Goal: Download file/media

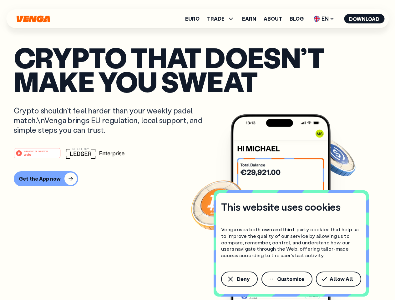
click at [197, 150] on div "#1 PRODUCT OF THE MONTH Web3" at bounding box center [198, 153] width 368 height 11
click at [239, 279] on span "Deny" at bounding box center [243, 279] width 13 height 5
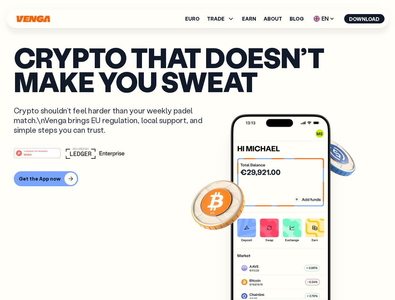
click at [288, 279] on img at bounding box center [281, 219] width 100 height 210
click at [340, 279] on article "Crypto that doesn’t make you sweat Crypto shouldn’t feel harder than your weekl…" at bounding box center [198, 162] width 368 height 235
click at [223, 19] on span "TRADE" at bounding box center [216, 18] width 18 height 5
click at [324, 19] on span "EN" at bounding box center [323, 19] width 25 height 10
click at [365, 19] on button "Download" at bounding box center [364, 18] width 40 height 9
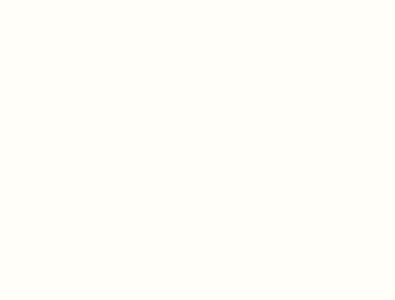
click at [197, 0] on html "This website uses cookies Venga uses both own and third-party cookies that help…" at bounding box center [197, 0] width 395 height 0
